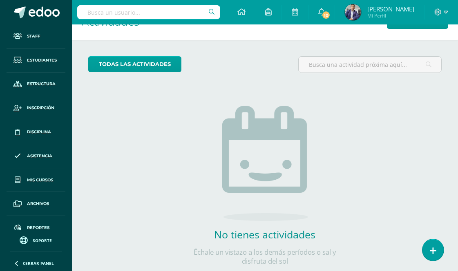
scroll to position [42, 0]
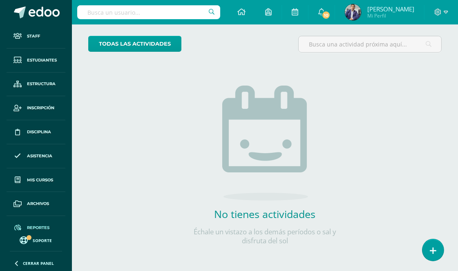
click at [41, 227] on span "Reportes" at bounding box center [38, 228] width 22 height 7
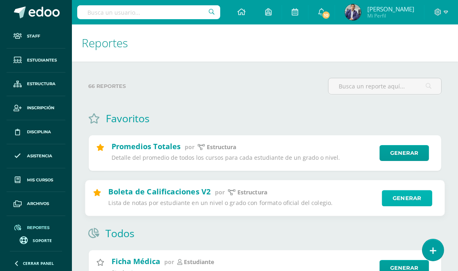
click at [395, 200] on link "Generar" at bounding box center [407, 198] width 50 height 16
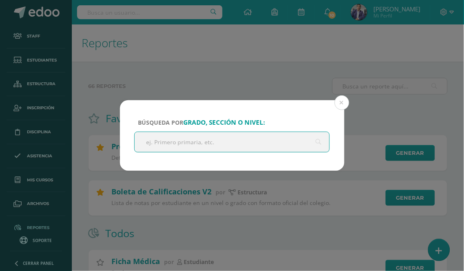
click at [176, 144] on input "text" at bounding box center [232, 142] width 195 height 20
type input "cuarto"
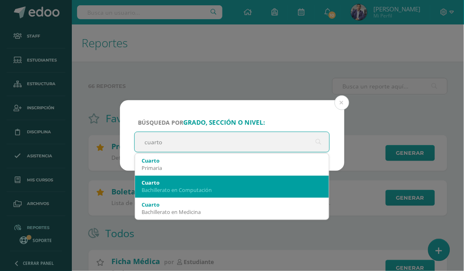
click at [202, 187] on div "Bachillerato en Computación" at bounding box center [232, 190] width 181 height 7
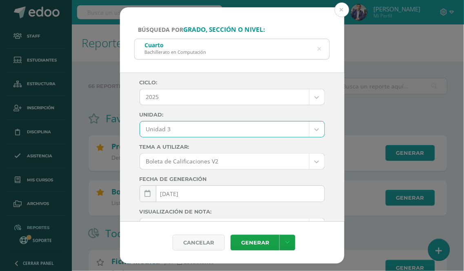
select select "Unidad 3"
click at [255, 244] on link "Generar" at bounding box center [255, 243] width 49 height 16
